Goal: Information Seeking & Learning: Learn about a topic

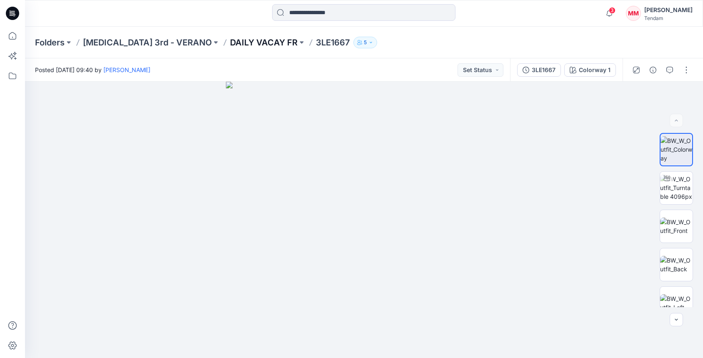
click at [230, 42] on p "DAILY VACAY FR" at bounding box center [263, 43] width 67 height 12
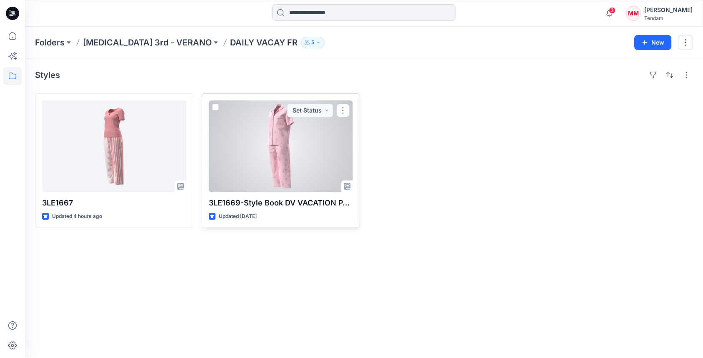
click at [294, 133] on div at bounding box center [281, 146] width 144 height 92
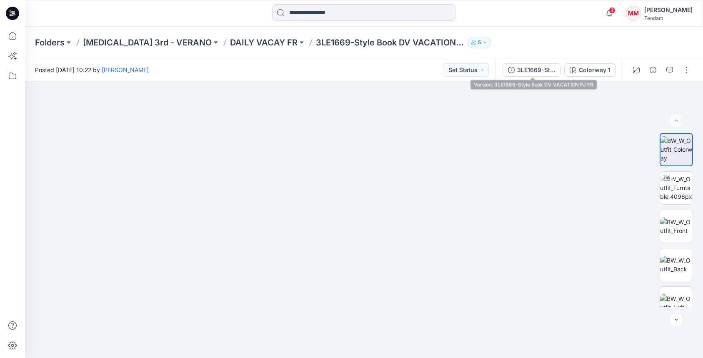
click at [520, 76] on div "3LE1669-Style Book DV VACATION PJ FR Colorway 1" at bounding box center [558, 69] width 127 height 23
click at [553, 65] on div "3LE1669-Style Book DV VACATION PJ FR" at bounding box center [536, 69] width 38 height 9
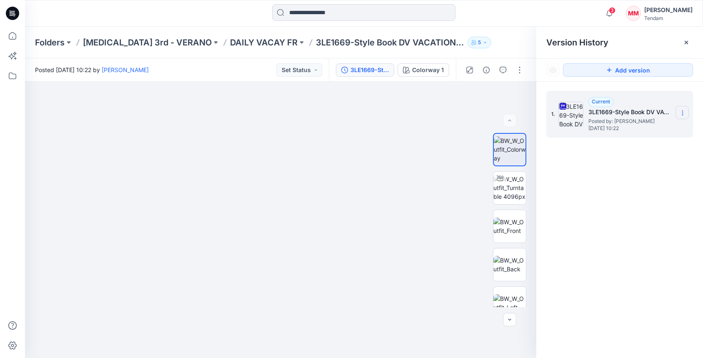
click at [680, 112] on icon at bounding box center [682, 113] width 7 height 7
click at [615, 127] on span "Download Source BW File" at bounding box center [640, 129] width 70 height 10
click at [499, 69] on button "button" at bounding box center [502, 69] width 13 height 13
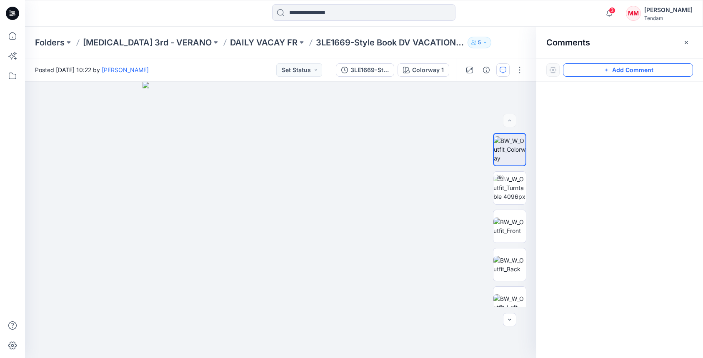
click at [630, 71] on button "Add Comment" at bounding box center [628, 69] width 130 height 13
click at [283, 165] on div "1" at bounding box center [280, 220] width 511 height 276
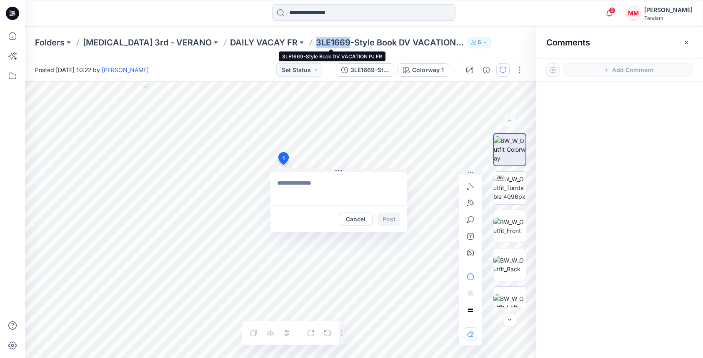
drag, startPoint x: 256, startPoint y: 45, endPoint x: 290, endPoint y: 45, distance: 34.2
click at [290, 45] on div "Folders [MEDICAL_DATA] 3rd - VERANO DAILY VACAY FR 3LE1669-Style Book DV VACATI…" at bounding box center [331, 43] width 593 height 12
copy p "3LE1669"
click at [327, 183] on textarea at bounding box center [338, 188] width 137 height 33
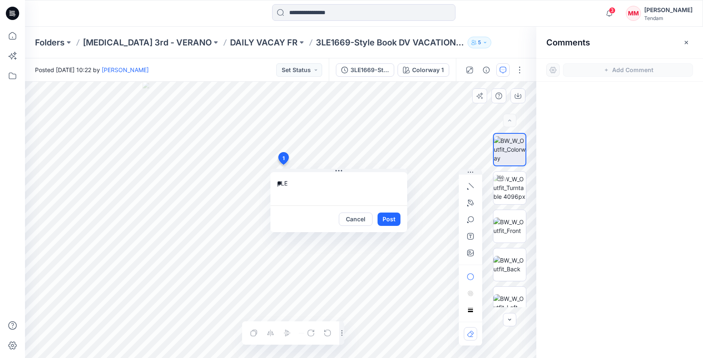
type textarea "*"
click at [342, 181] on textarea "**********" at bounding box center [338, 188] width 137 height 33
click at [375, 182] on textarea "**********" at bounding box center [338, 188] width 137 height 33
click at [333, 184] on textarea "**********" at bounding box center [338, 188] width 137 height 33
click at [370, 193] on textarea "**********" at bounding box center [338, 188] width 137 height 33
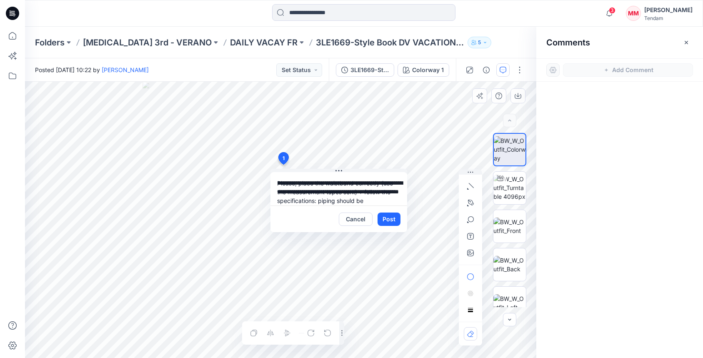
scroll to position [7, 0]
type textarea "**********"
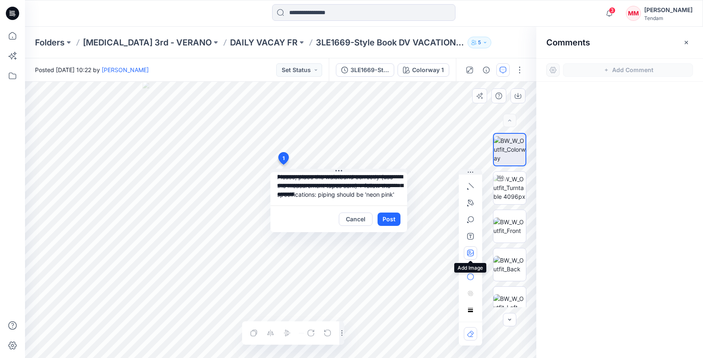
click at [468, 255] on icon "button" at bounding box center [470, 253] width 7 height 7
type input"] "**********"
click at [387, 219] on button "Post" at bounding box center [388, 218] width 23 height 13
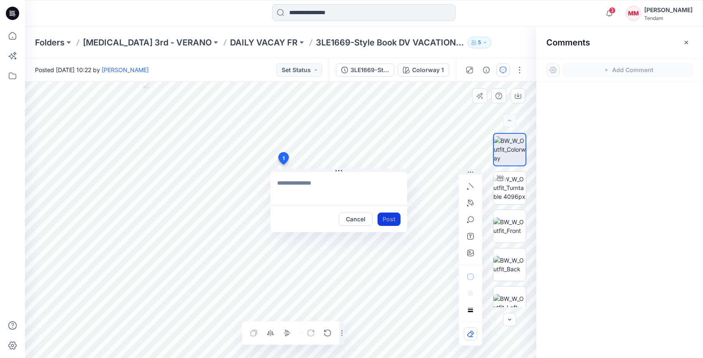
scroll to position [0, 0]
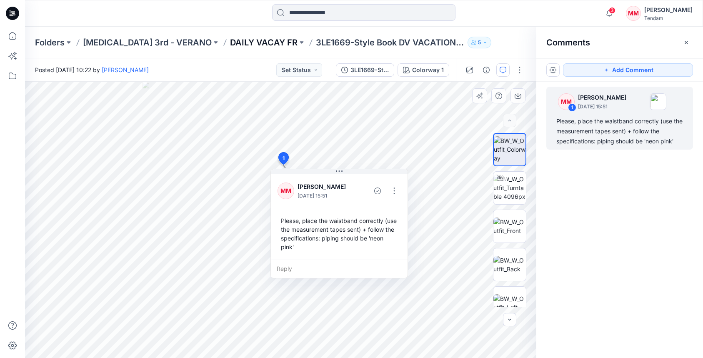
click at [230, 41] on p "DAILY VACAY FR" at bounding box center [263, 43] width 67 height 12
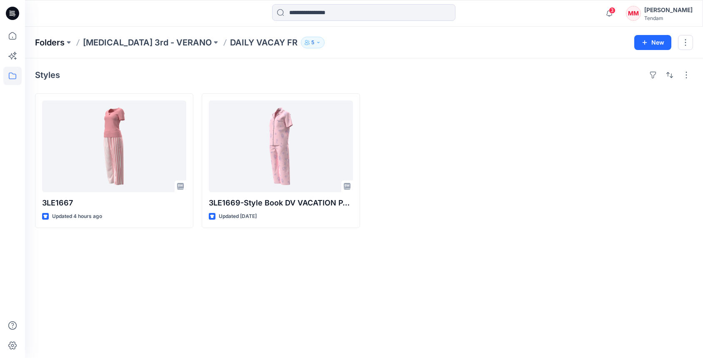
click at [51, 40] on p "Folders" at bounding box center [50, 43] width 30 height 12
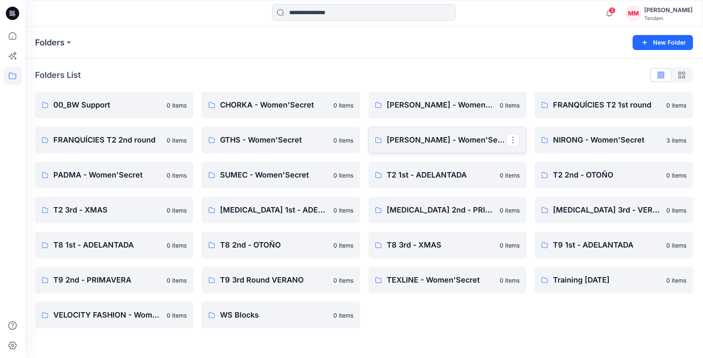
click at [407, 142] on p "[PERSON_NAME] - Women'Secret" at bounding box center [447, 140] width 120 height 12
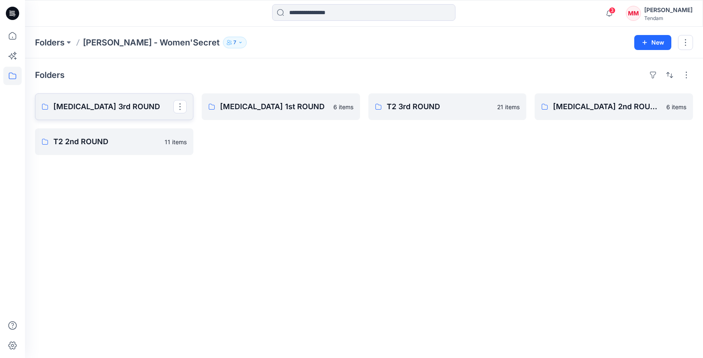
click at [92, 107] on p "[MEDICAL_DATA] 3rd ROUND" at bounding box center [113, 107] width 120 height 12
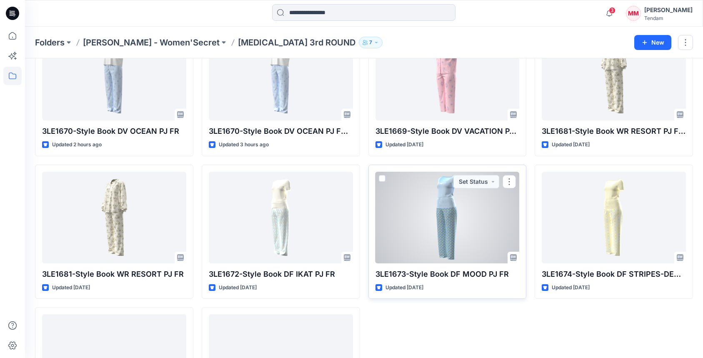
scroll to position [149, 0]
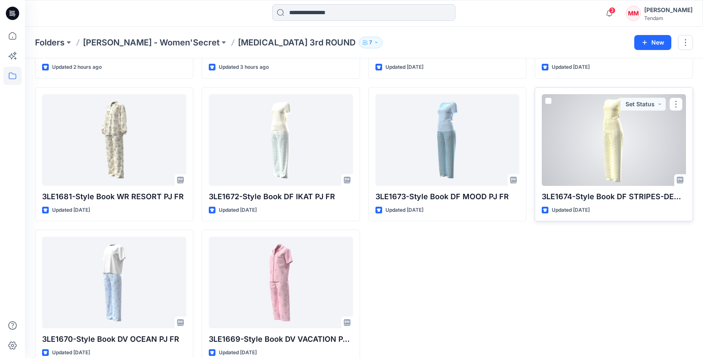
click at [623, 166] on div at bounding box center [614, 140] width 144 height 92
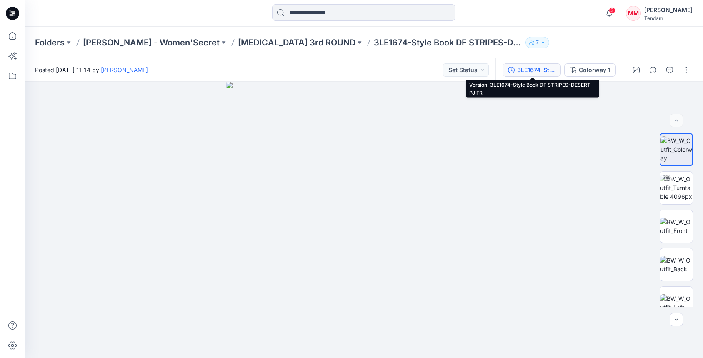
click at [518, 71] on div "3LE1674-Style Book DF STRIPES-DESERT PJ FR" at bounding box center [536, 69] width 38 height 9
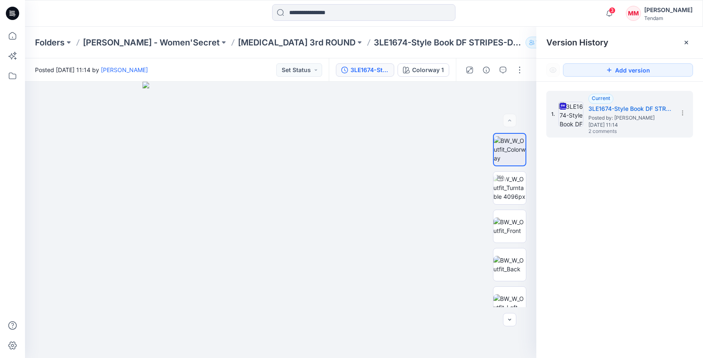
click at [494, 71] on div at bounding box center [494, 69] width 77 height 23
click at [497, 70] on button "button" at bounding box center [502, 69] width 13 height 13
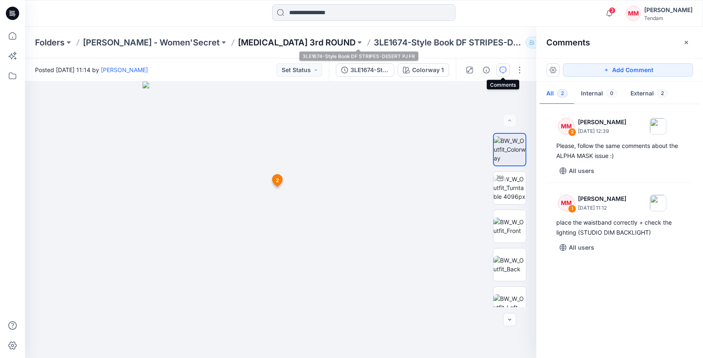
click at [243, 39] on p "[MEDICAL_DATA] 3rd ROUND" at bounding box center [296, 43] width 117 height 12
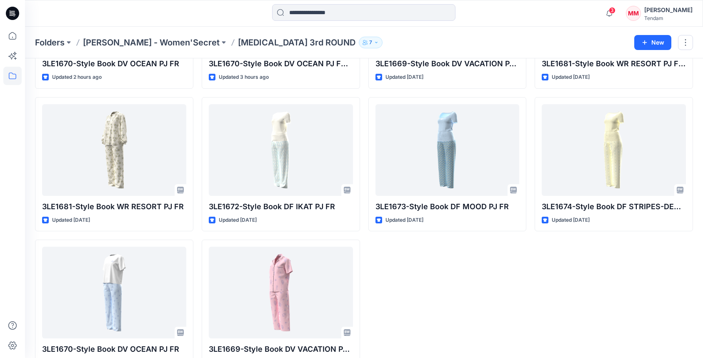
scroll to position [149, 0]
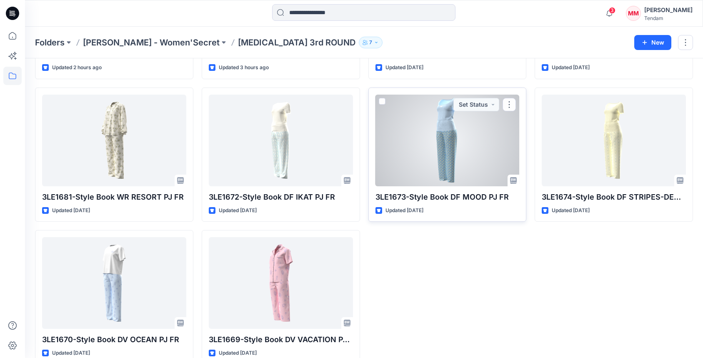
click at [415, 130] on div at bounding box center [447, 141] width 144 height 92
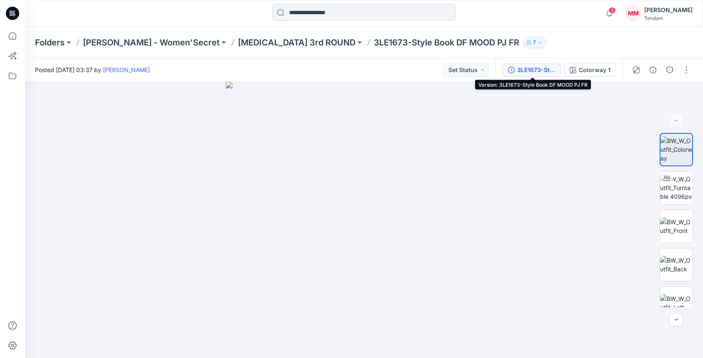
click at [525, 66] on div "3LE1673-Style Book DF MOOD PJ FR" at bounding box center [536, 69] width 38 height 9
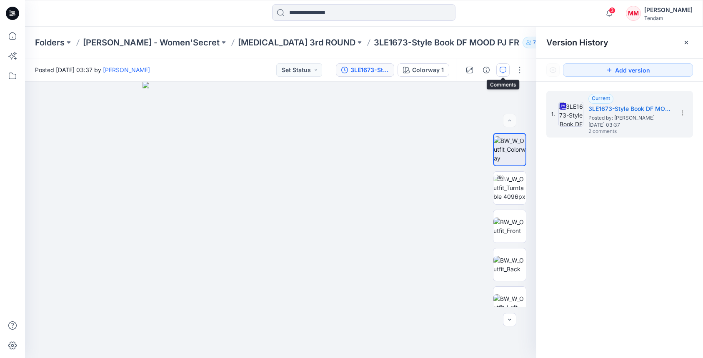
click at [505, 72] on icon "button" at bounding box center [503, 70] width 7 height 7
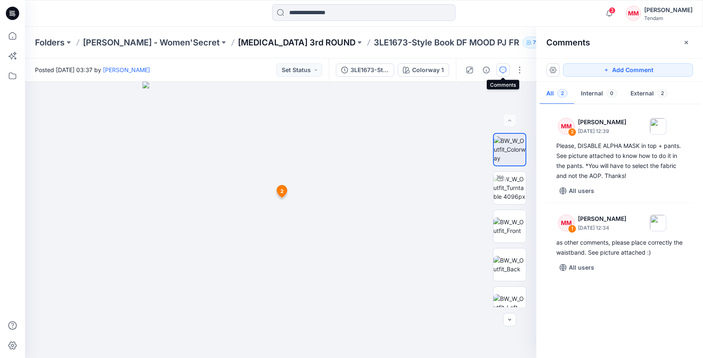
click at [245, 40] on p "[MEDICAL_DATA] 3rd ROUND" at bounding box center [296, 43] width 117 height 12
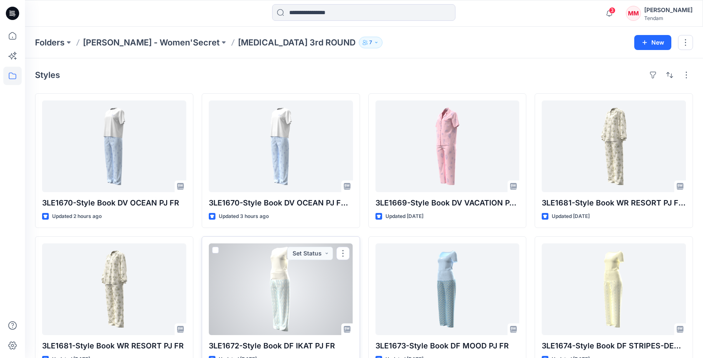
click at [288, 277] on div at bounding box center [281, 289] width 144 height 92
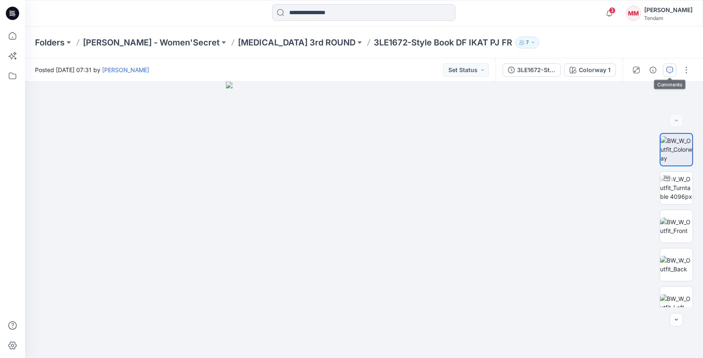
click at [676, 72] on div at bounding box center [660, 69] width 77 height 23
click at [671, 70] on icon "button" at bounding box center [669, 70] width 7 height 7
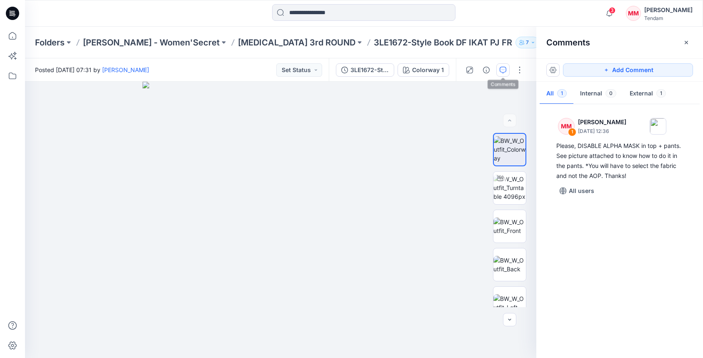
click at [246, 49] on div "Folders [PERSON_NAME] - Women'Secret [MEDICAL_DATA] 3rd ROUND 3LE1672-Style Boo…" at bounding box center [364, 43] width 678 height 32
click at [247, 42] on p "[MEDICAL_DATA] 3rd ROUND" at bounding box center [296, 43] width 117 height 12
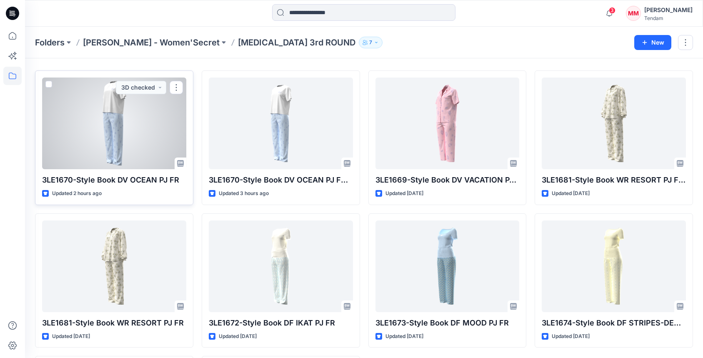
scroll to position [23, 0]
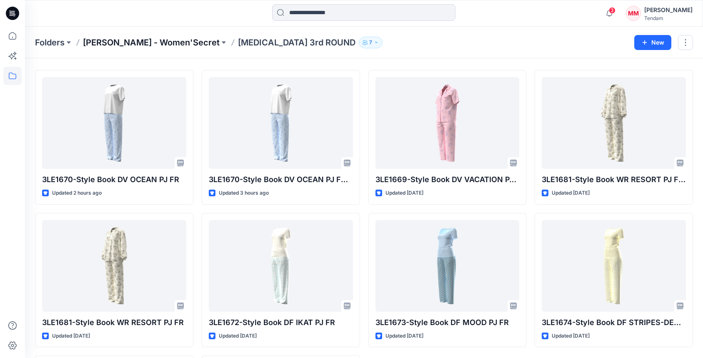
click at [173, 45] on p "[PERSON_NAME] - Women'Secret" at bounding box center [151, 43] width 137 height 12
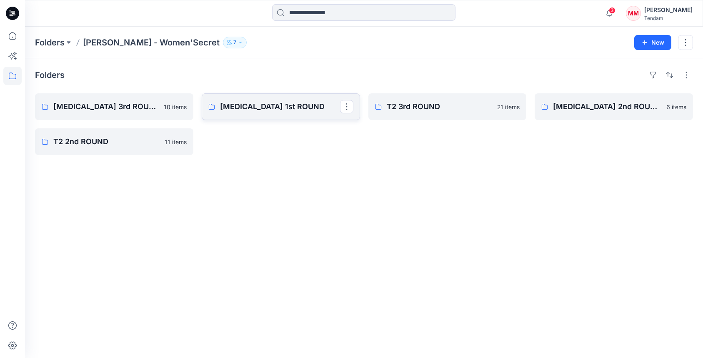
click at [267, 112] on p "[MEDICAL_DATA] 1st ROUND" at bounding box center [280, 107] width 120 height 12
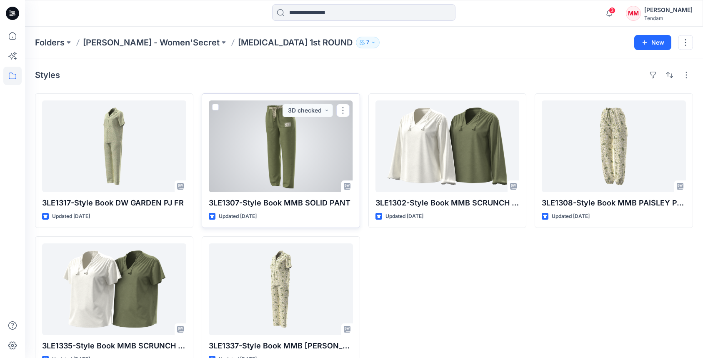
click at [285, 132] on div at bounding box center [281, 146] width 144 height 92
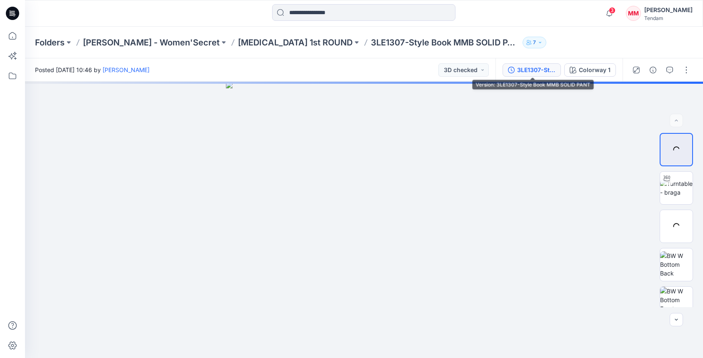
click at [536, 70] on div "3LE1307-Style Book MMB SOLID PANT" at bounding box center [536, 69] width 38 height 9
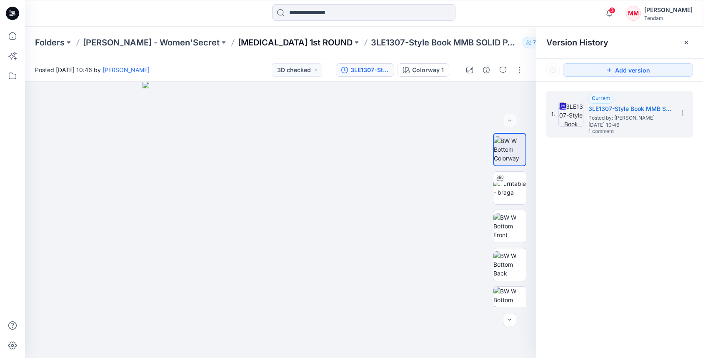
click at [238, 39] on p "[MEDICAL_DATA] 1st ROUND" at bounding box center [295, 43] width 115 height 12
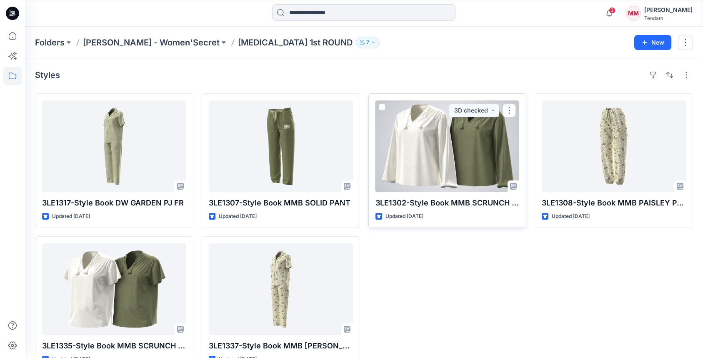
click at [420, 126] on div at bounding box center [447, 146] width 144 height 92
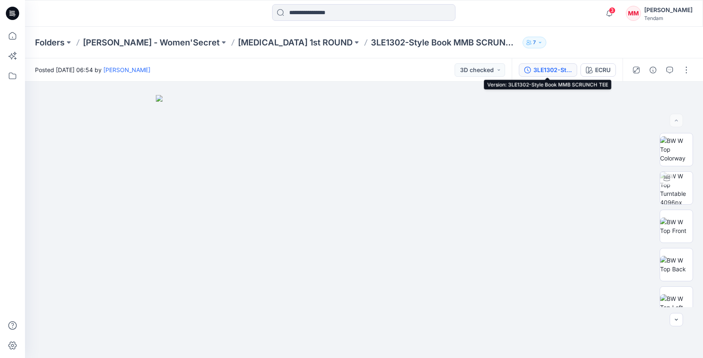
click at [544, 66] on div "3LE1302-Style Book MMB SCRUNCH TEE" at bounding box center [552, 69] width 38 height 9
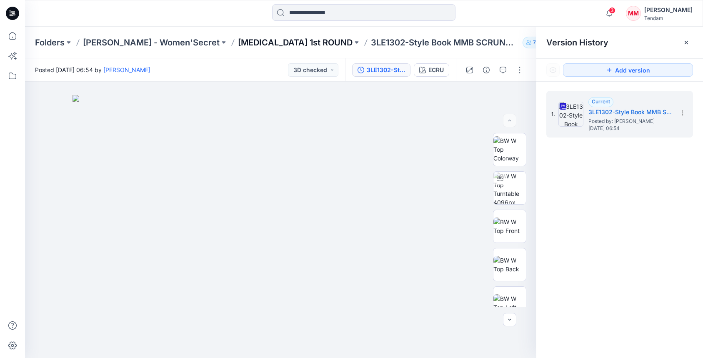
click at [238, 45] on p "[MEDICAL_DATA] 1st ROUND" at bounding box center [295, 43] width 115 height 12
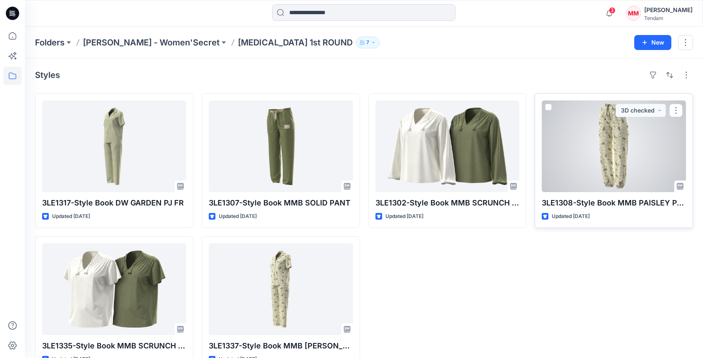
click at [605, 134] on div at bounding box center [614, 146] width 144 height 92
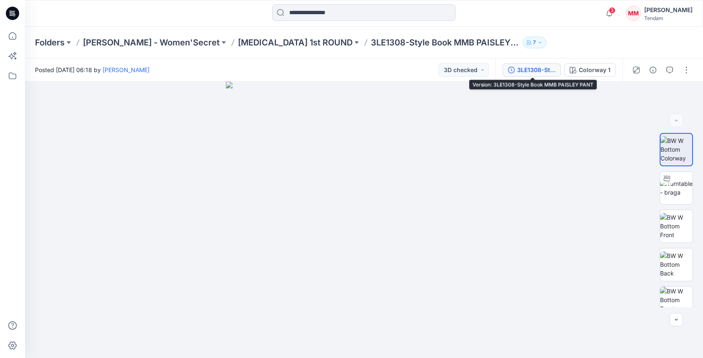
click at [521, 73] on div "3LE1308-Style Book MMB PAISLEY PANT" at bounding box center [536, 69] width 38 height 9
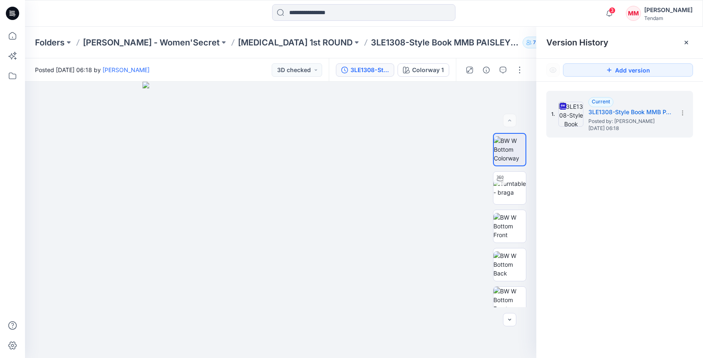
click at [247, 48] on div "Folders [PERSON_NAME] - Women'Secret [MEDICAL_DATA] 1st ROUND 3LE1308-Style Boo…" at bounding box center [364, 43] width 678 height 32
click at [238, 47] on p "[MEDICAL_DATA] 1st ROUND" at bounding box center [295, 43] width 115 height 12
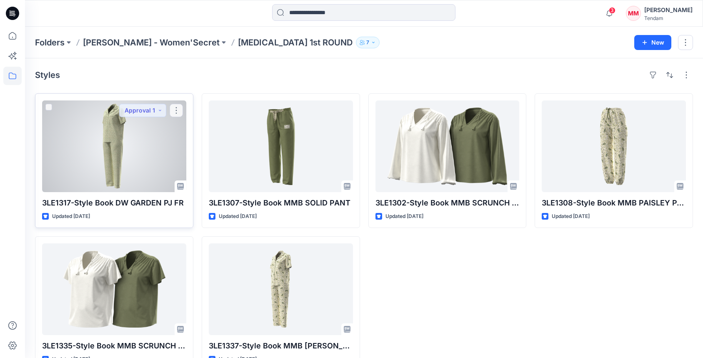
click at [122, 130] on div at bounding box center [114, 146] width 144 height 92
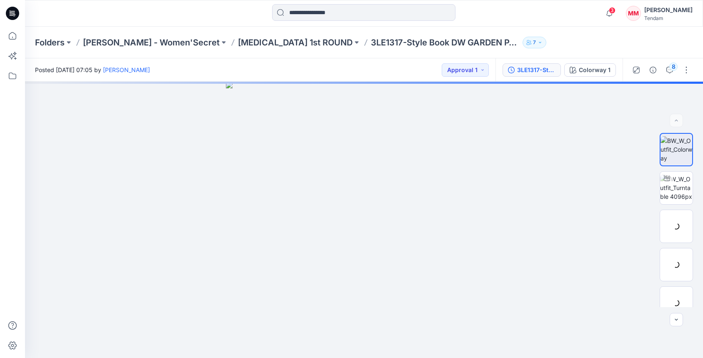
click at [514, 67] on icon "button" at bounding box center [511, 70] width 7 height 7
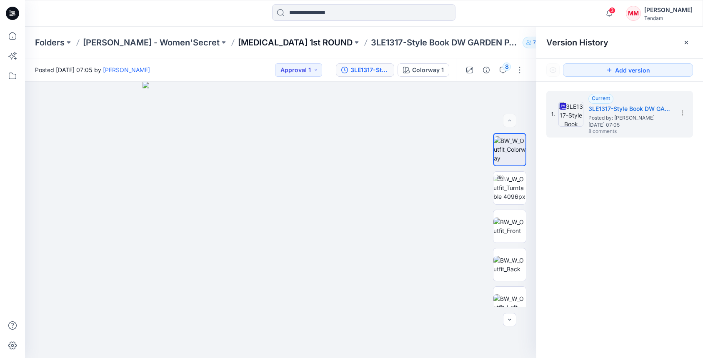
click at [239, 43] on p "[MEDICAL_DATA] 1st ROUND" at bounding box center [295, 43] width 115 height 12
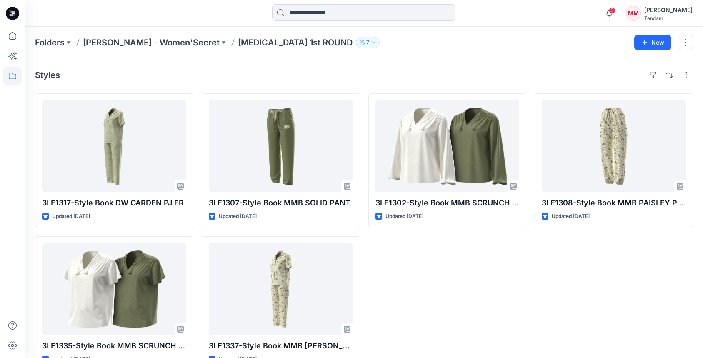
scroll to position [0, 0]
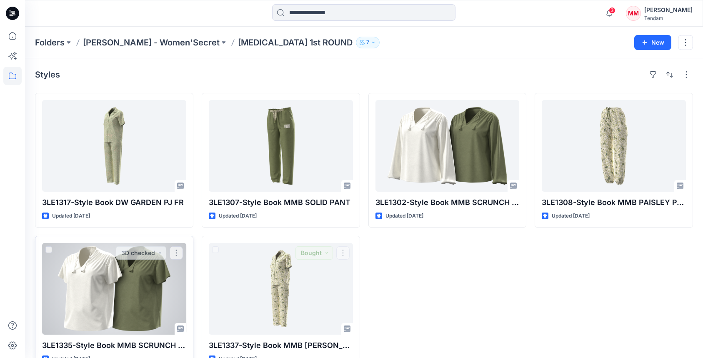
click at [138, 270] on div at bounding box center [114, 289] width 144 height 92
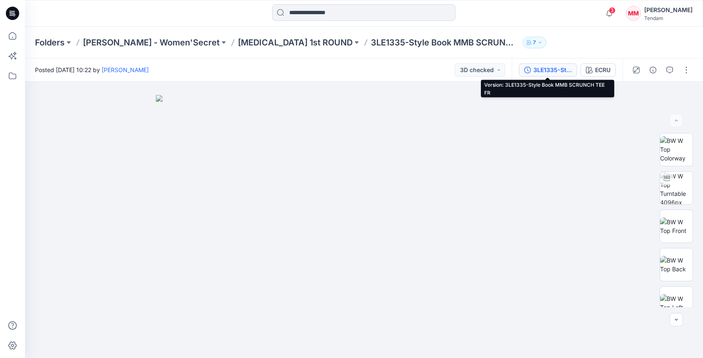
click at [549, 69] on div "3LE1335-Style Book MMB SCRUNCH TEE FR" at bounding box center [552, 69] width 38 height 9
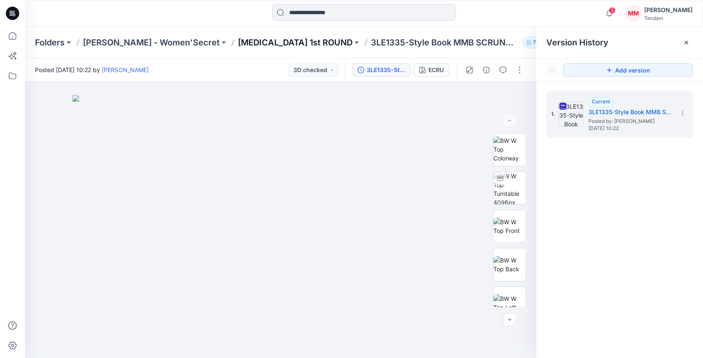
click at [238, 42] on p "[MEDICAL_DATA] 1st ROUND" at bounding box center [295, 43] width 115 height 12
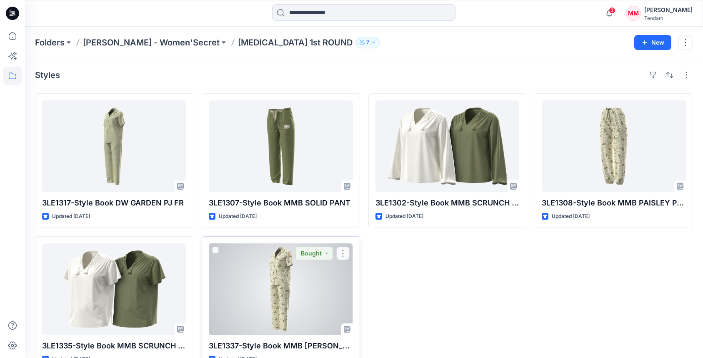
scroll to position [8, 0]
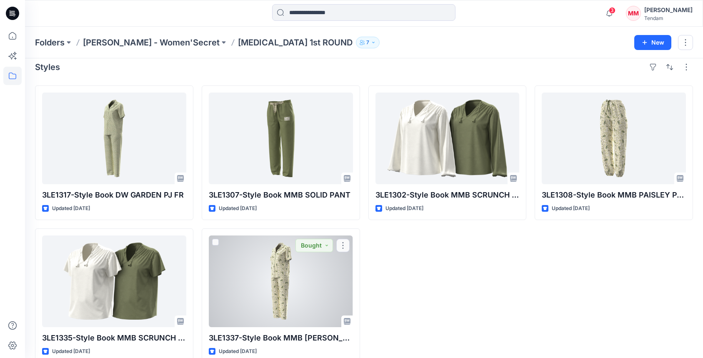
click at [277, 263] on div at bounding box center [281, 281] width 144 height 92
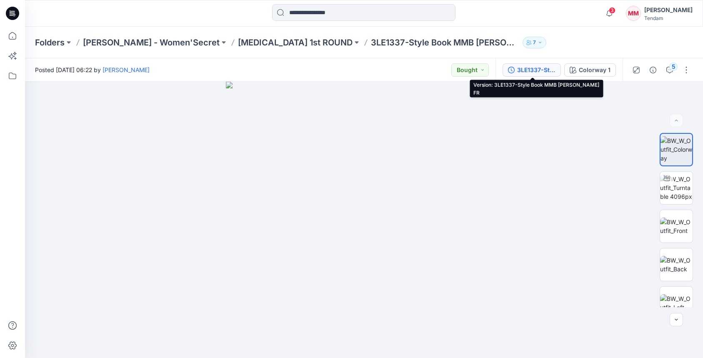
click at [519, 67] on div "3LE1337-Style Book MMB [PERSON_NAME] FR" at bounding box center [536, 69] width 38 height 9
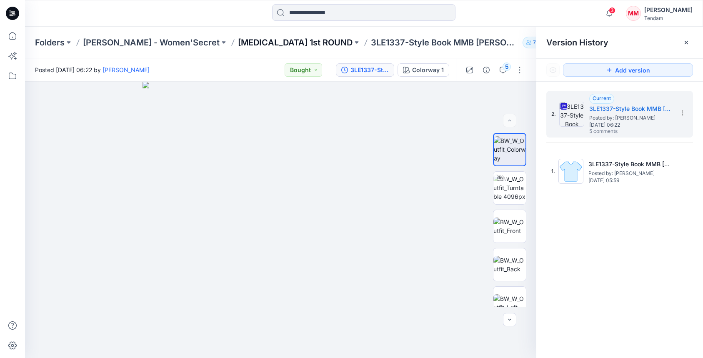
click at [238, 43] on p "[MEDICAL_DATA] 1st ROUND" at bounding box center [295, 43] width 115 height 12
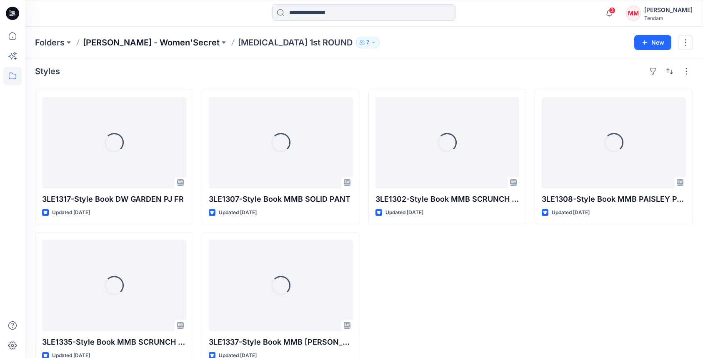
scroll to position [3, 0]
click at [130, 42] on p "[PERSON_NAME] - Women'Secret" at bounding box center [151, 43] width 137 height 12
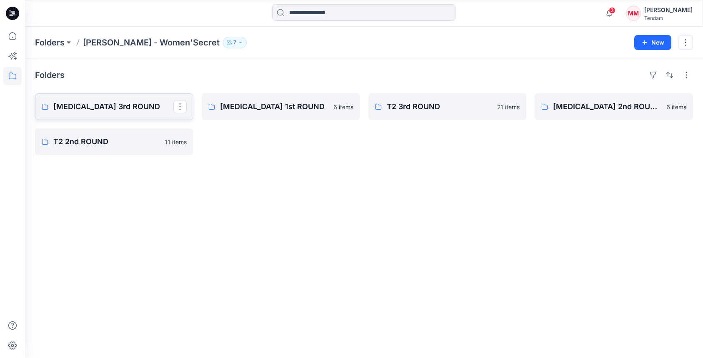
click at [140, 105] on p "[MEDICAL_DATA] 3rd ROUND" at bounding box center [113, 107] width 120 height 12
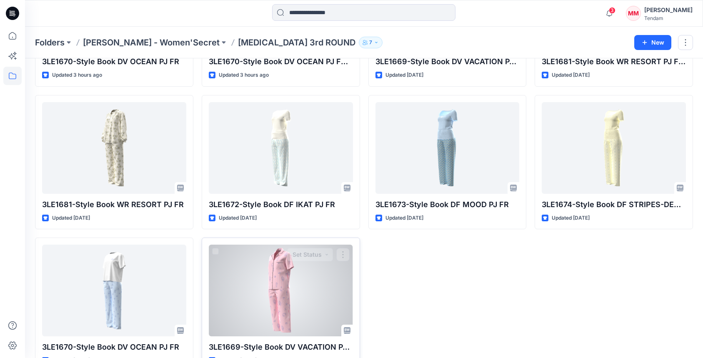
scroll to position [142, 0]
click at [269, 267] on div at bounding box center [281, 290] width 144 height 92
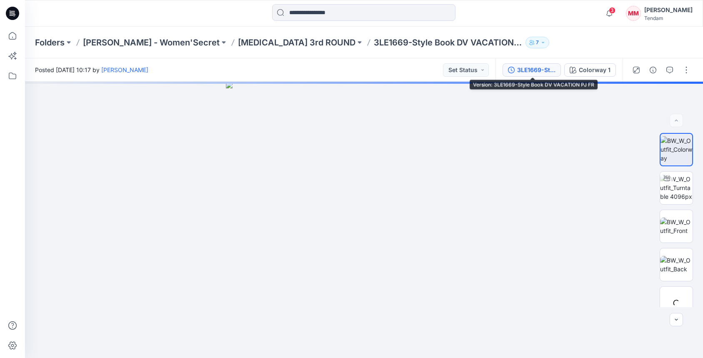
click at [526, 69] on div "3LE1669-Style Book DV VACATION PJ FR" at bounding box center [536, 69] width 38 height 9
